Goal: Transaction & Acquisition: Book appointment/travel/reservation

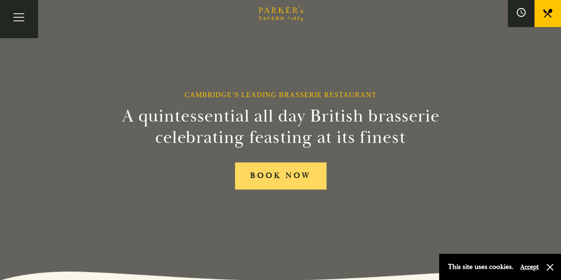
click at [299, 177] on link "BOOK NOW" at bounding box center [280, 175] width 91 height 27
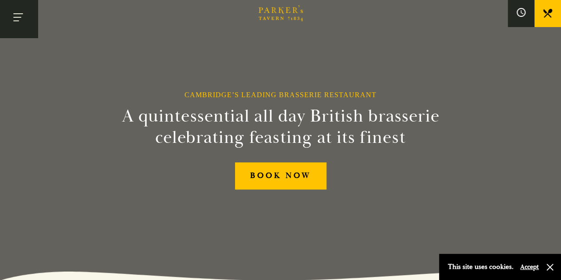
click at [18, 20] on span "Toggle navigation" at bounding box center [16, 20] width 6 height 1
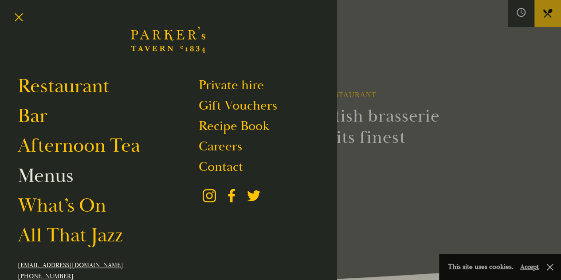
click at [60, 176] on link "Menus" at bounding box center [45, 175] width 55 height 25
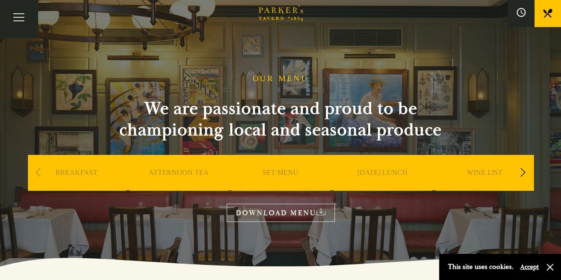
click at [318, 213] on icon at bounding box center [320, 212] width 9 height 8
click at [280, 170] on link "SET MENU" at bounding box center [281, 186] width 36 height 36
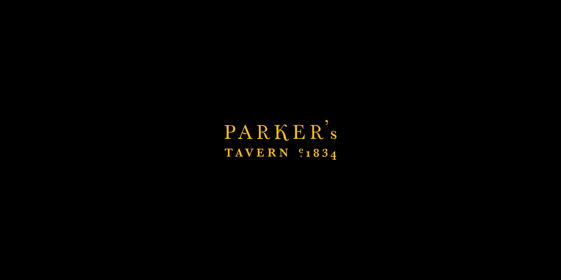
click at [1, 80] on div "Brasserie Restaurant Cambridge | Parker's Tavern Cambridge Parker's Tavern is a…" at bounding box center [280, 140] width 561 height 280
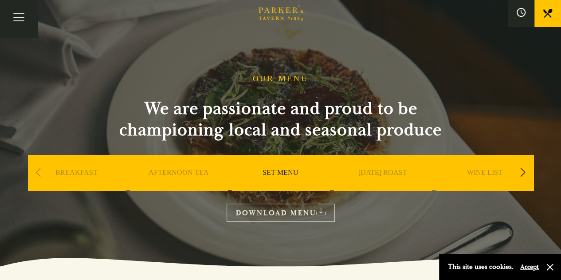
click at [295, 220] on link "DOWNLOAD MENU" at bounding box center [281, 213] width 108 height 18
